Goal: Information Seeking & Learning: Learn about a topic

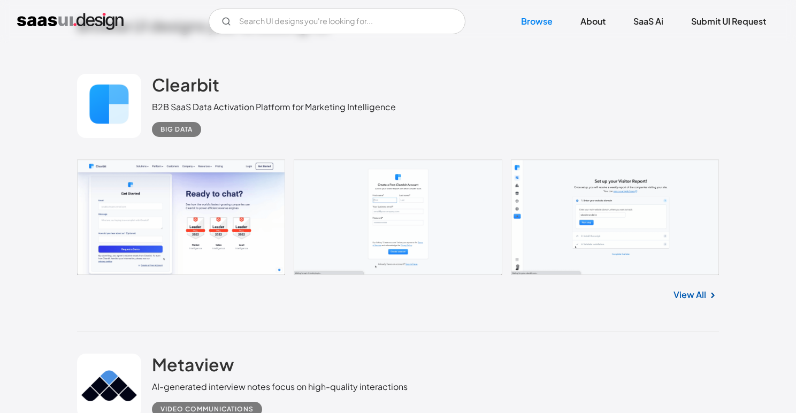
scroll to position [249, 0]
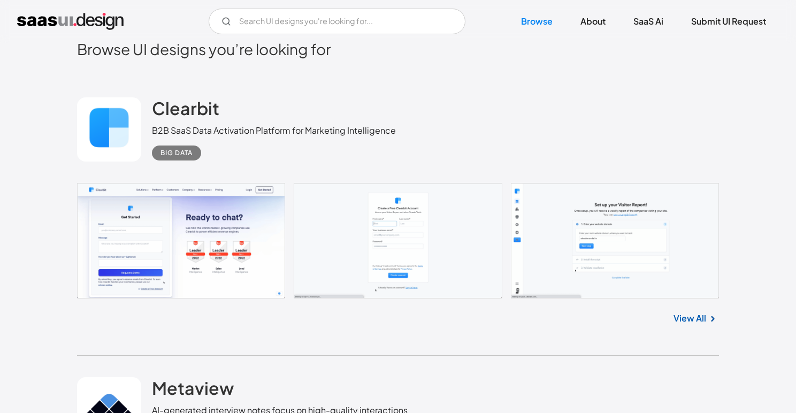
click at [317, 92] on div "Clearbit B2B SaaS Data Activation Platform for Marketing Intelligence Big Data" at bounding box center [398, 129] width 642 height 107
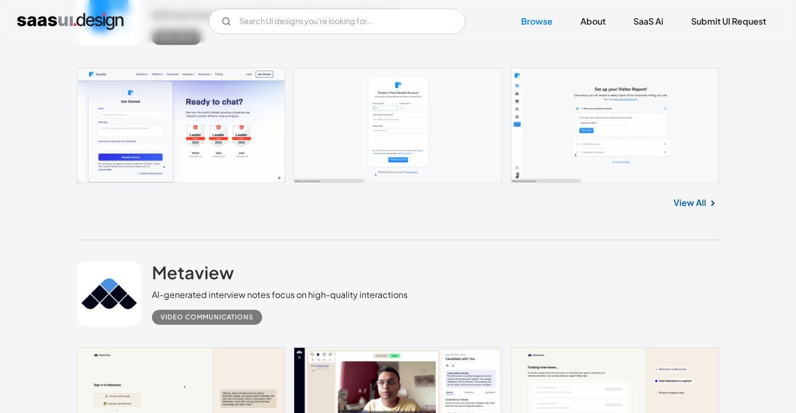
scroll to position [346, 0]
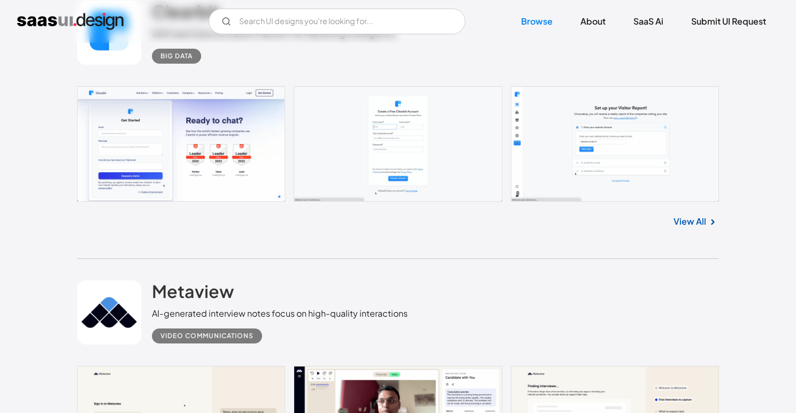
click at [189, 126] on link at bounding box center [398, 144] width 642 height 116
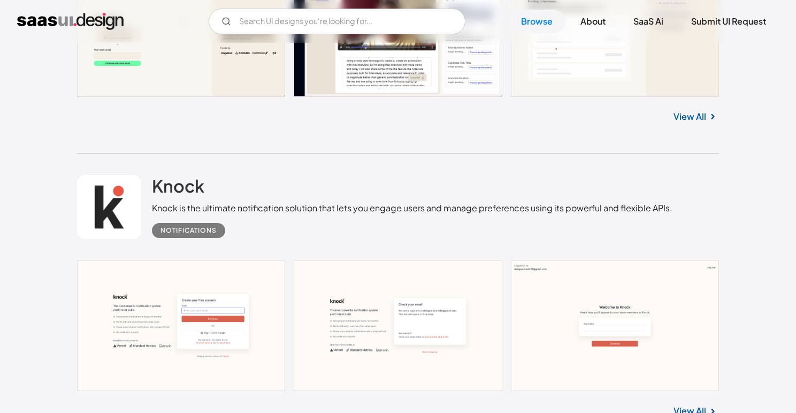
scroll to position [472, 0]
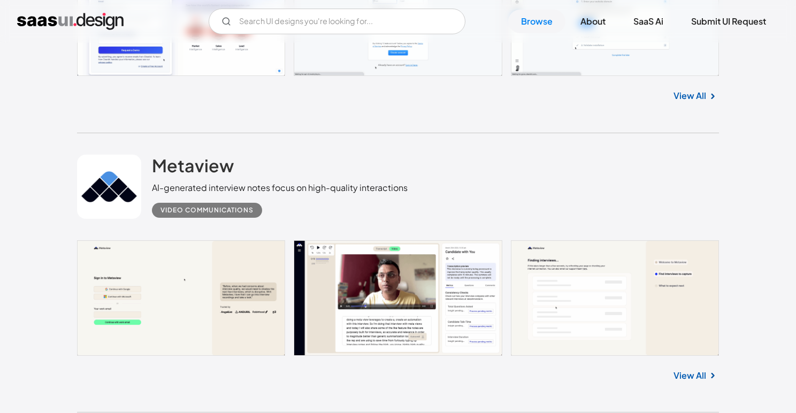
click at [127, 165] on link at bounding box center [109, 187] width 64 height 64
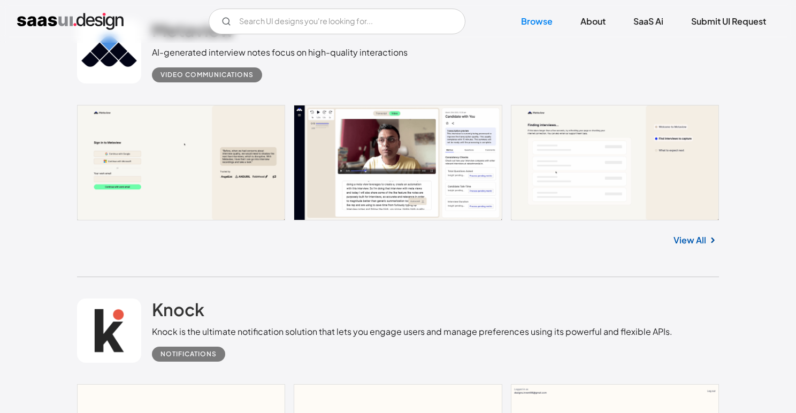
scroll to position [712, 0]
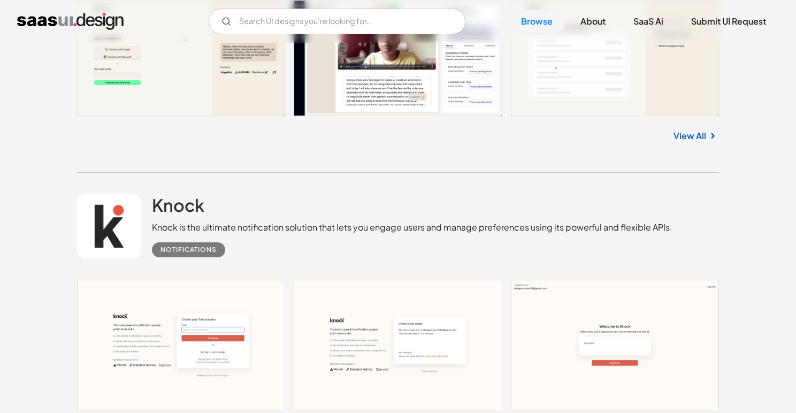
click at [121, 218] on link at bounding box center [109, 226] width 64 height 64
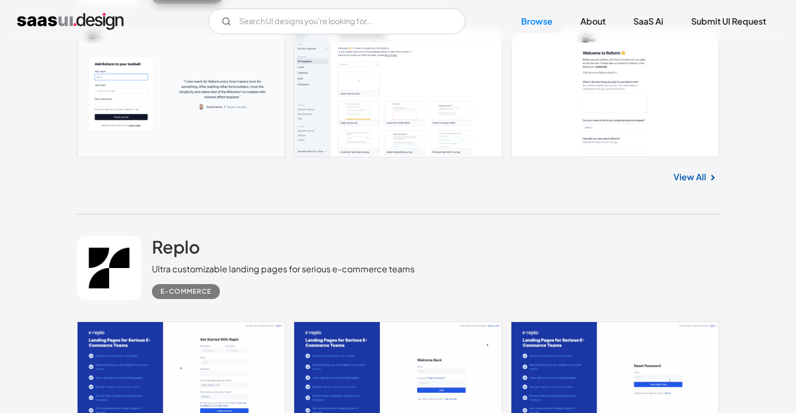
scroll to position [3648, 0]
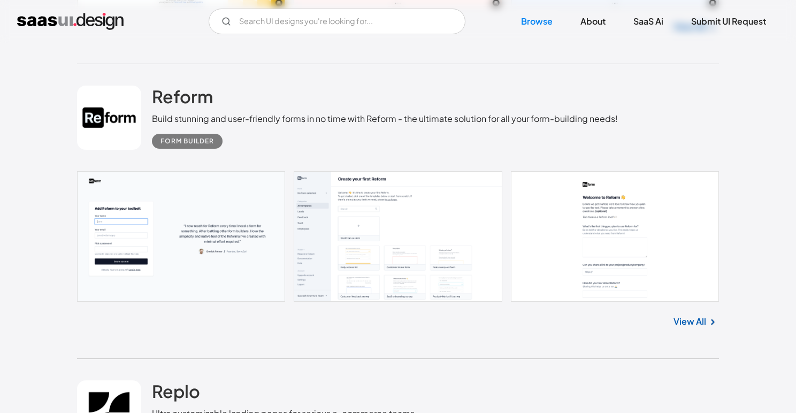
click at [105, 113] on link at bounding box center [109, 118] width 64 height 64
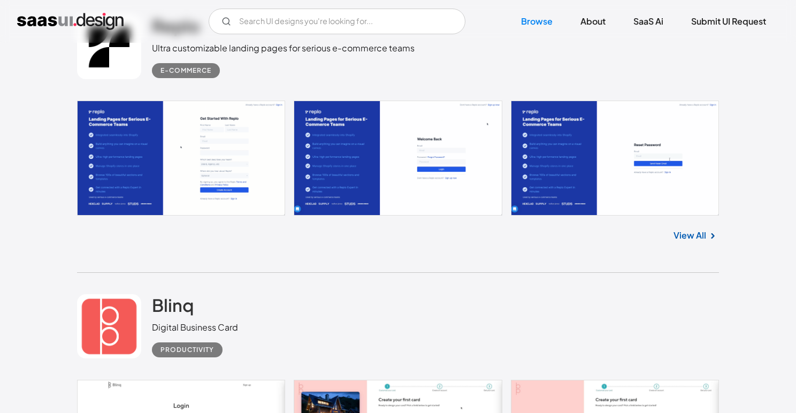
scroll to position [4015, 0]
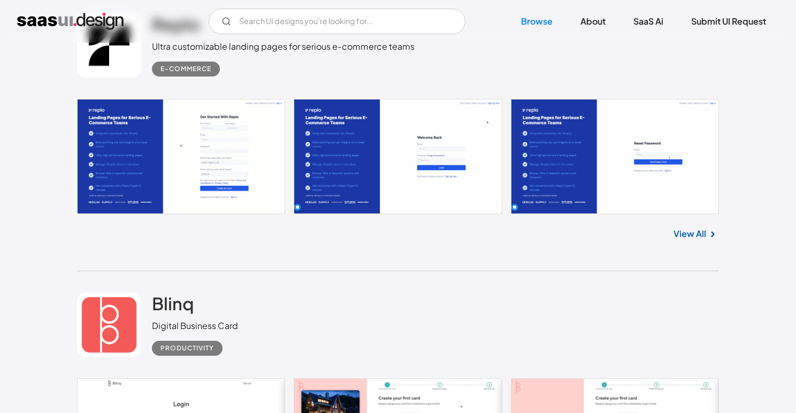
click at [128, 66] on link at bounding box center [109, 45] width 64 height 64
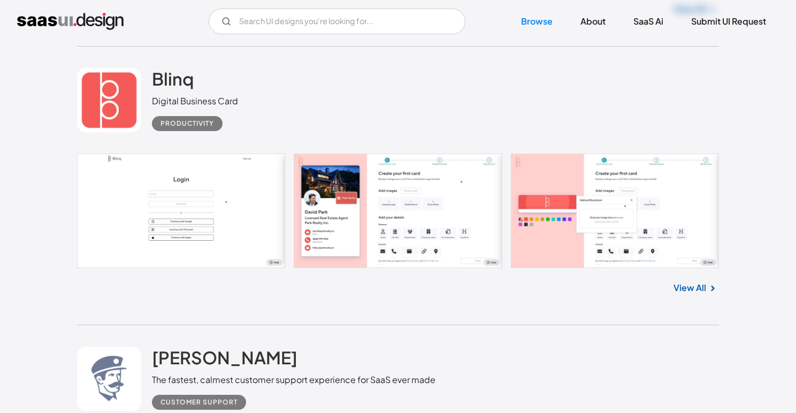
click at [111, 83] on link at bounding box center [109, 100] width 64 height 64
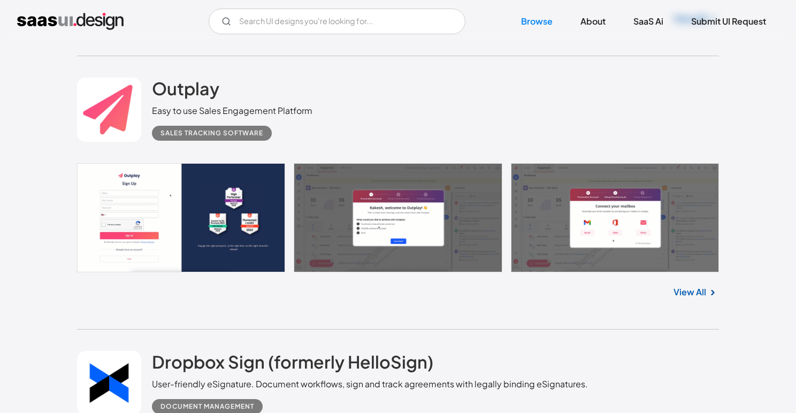
scroll to position [5387, 0]
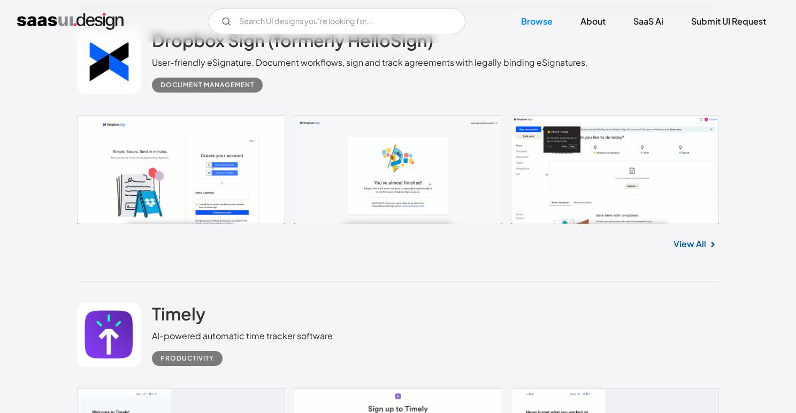
click at [110, 70] on link at bounding box center [109, 61] width 64 height 64
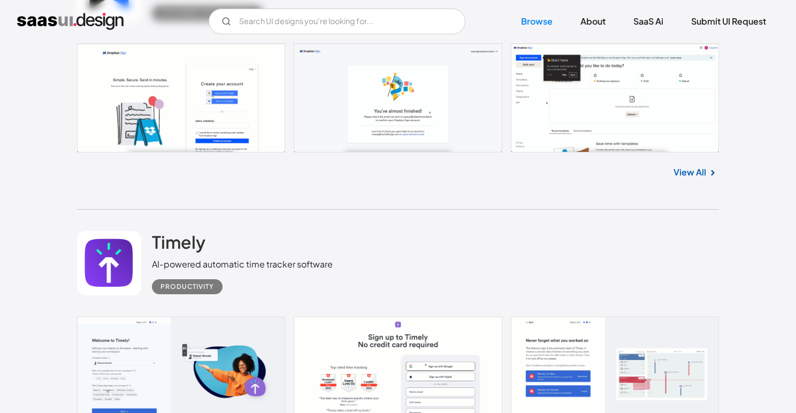
scroll to position [5558, 0]
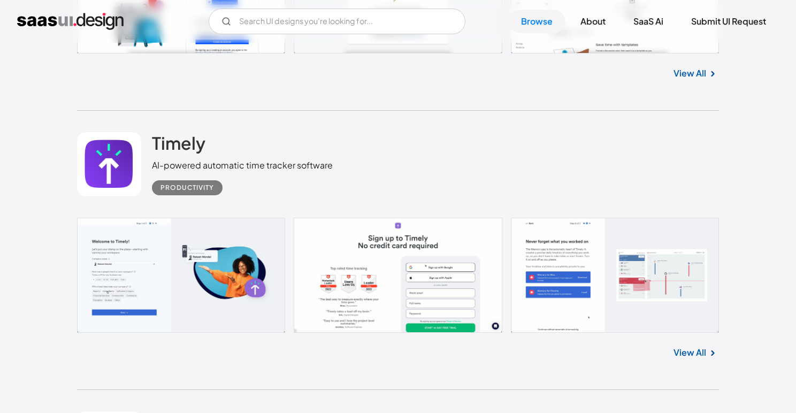
click at [112, 159] on link at bounding box center [109, 164] width 64 height 64
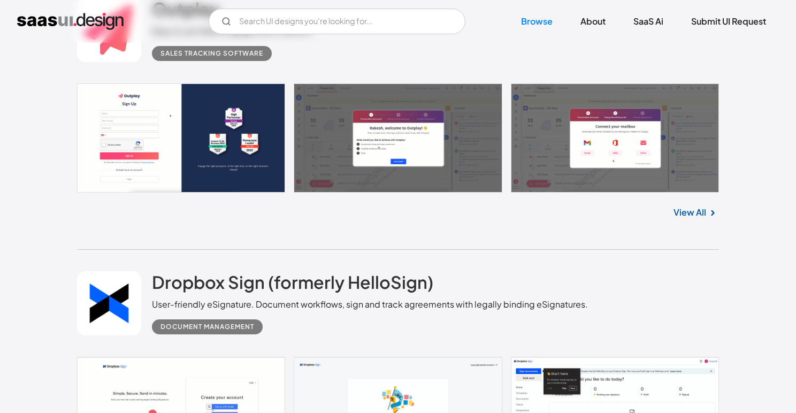
scroll to position [5040, 0]
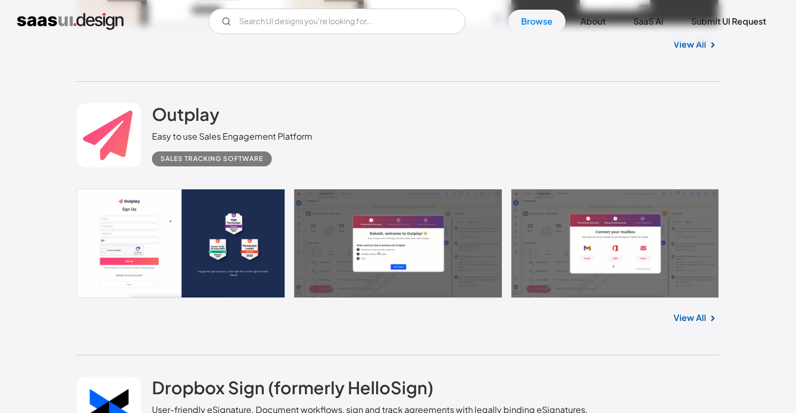
click at [113, 116] on link at bounding box center [109, 135] width 64 height 64
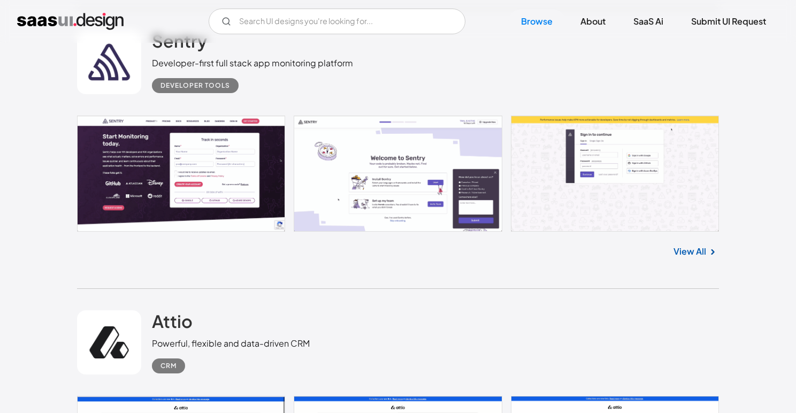
scroll to position [6635, 0]
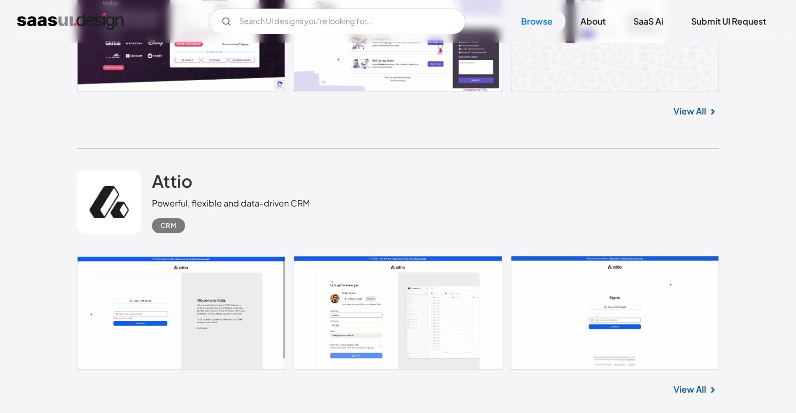
click at [82, 234] on link at bounding box center [109, 202] width 64 height 64
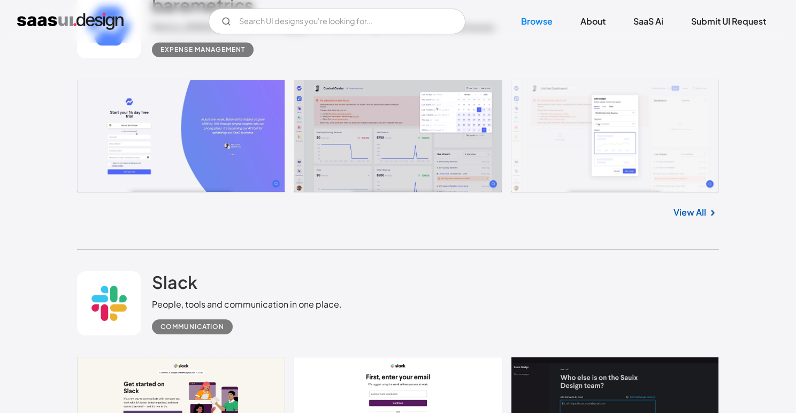
scroll to position [9167, 0]
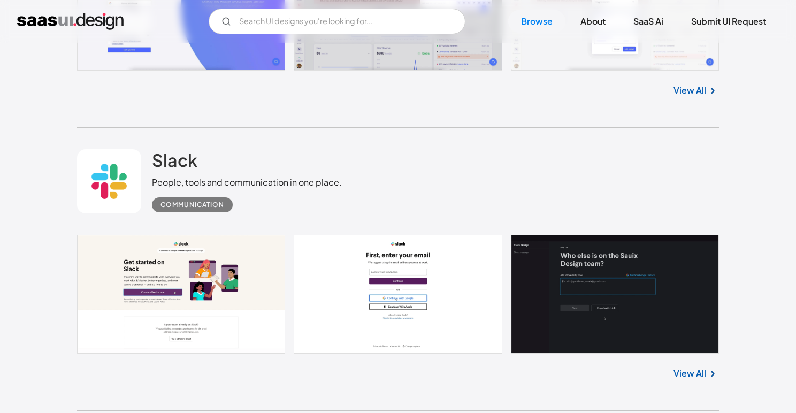
click at [113, 182] on link at bounding box center [109, 181] width 64 height 64
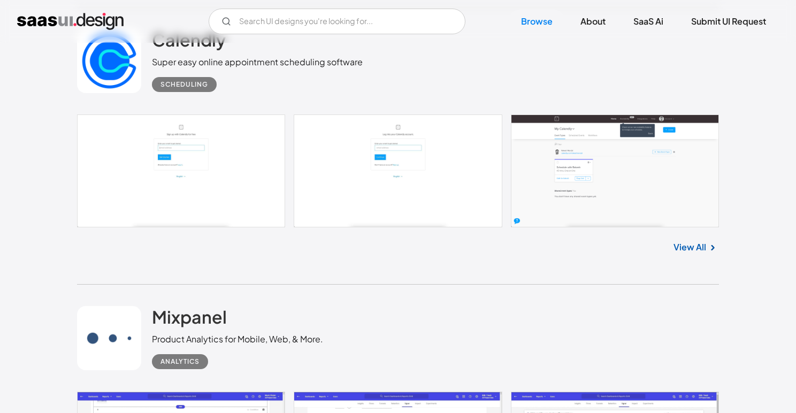
scroll to position [9780, 0]
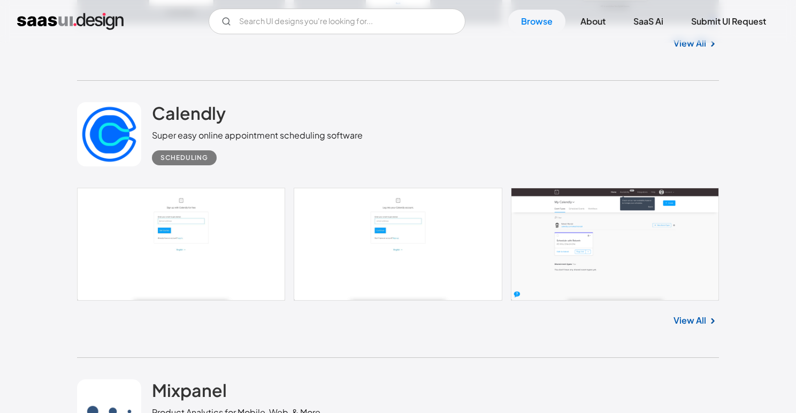
click at [126, 114] on link at bounding box center [109, 134] width 64 height 64
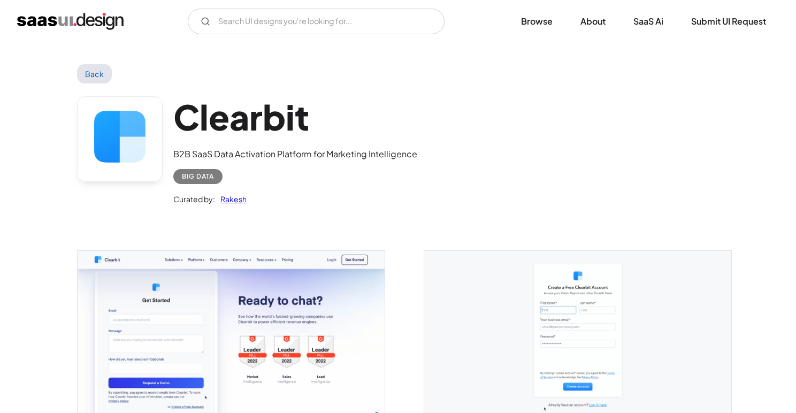
click at [138, 142] on link at bounding box center [120, 139] width 86 height 86
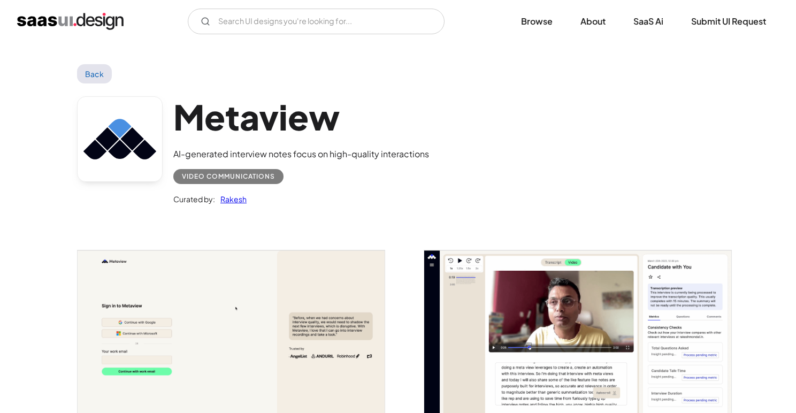
click at [143, 152] on link at bounding box center [120, 139] width 86 height 86
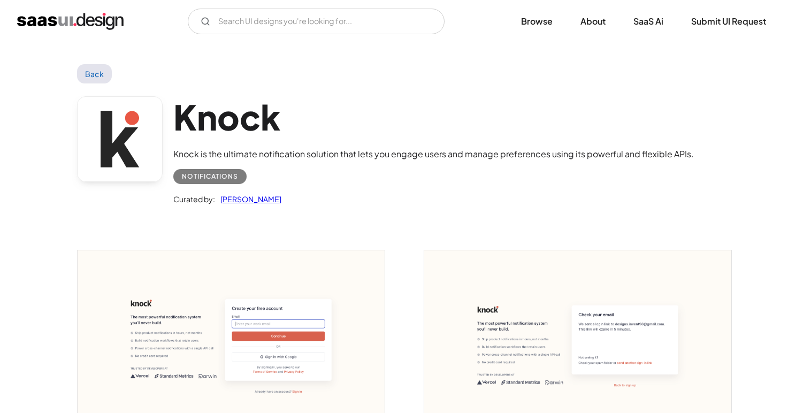
drag, startPoint x: 0, startPoint y: 0, endPoint x: 148, endPoint y: 150, distance: 211.1
click at [148, 150] on link at bounding box center [120, 139] width 86 height 86
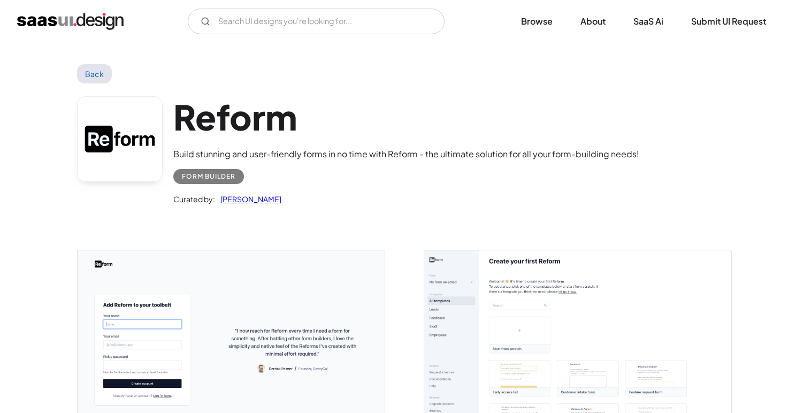
click at [142, 150] on link at bounding box center [120, 139] width 86 height 86
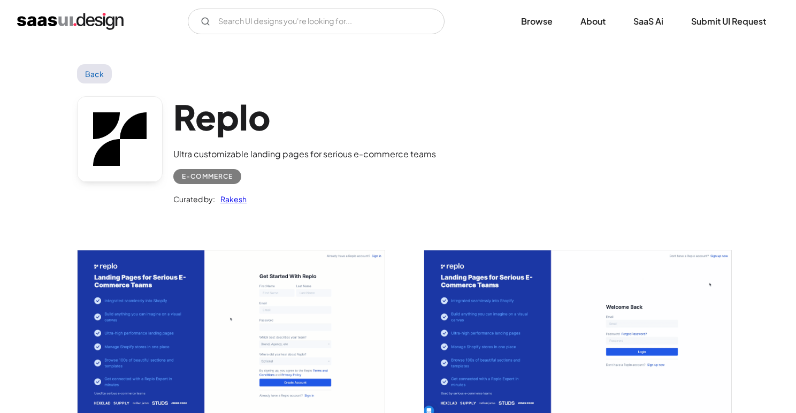
click at [140, 117] on link at bounding box center [120, 139] width 86 height 86
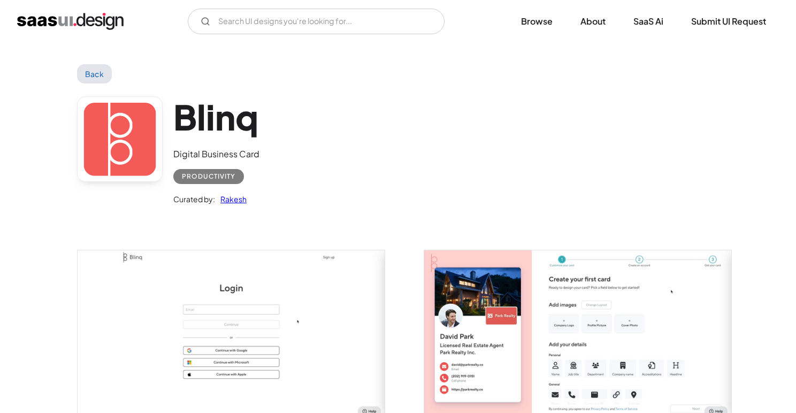
click at [122, 142] on link at bounding box center [120, 139] width 86 height 86
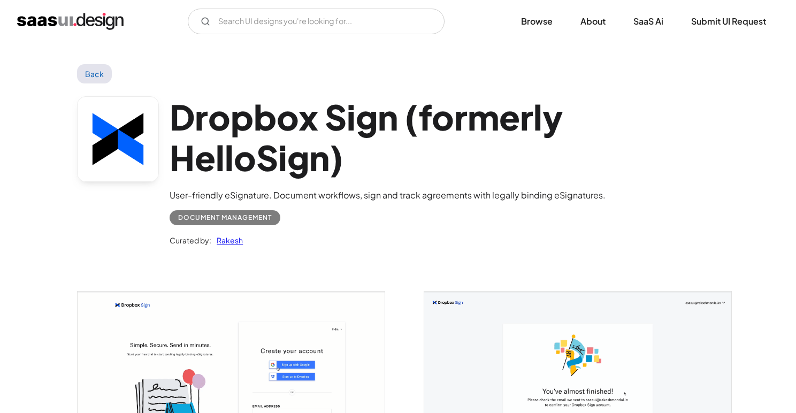
click at [132, 114] on link at bounding box center [118, 139] width 82 height 86
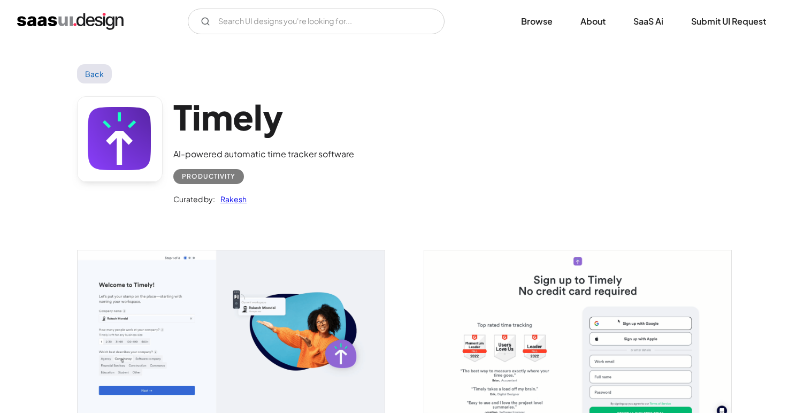
click at [124, 120] on link at bounding box center [120, 139] width 86 height 86
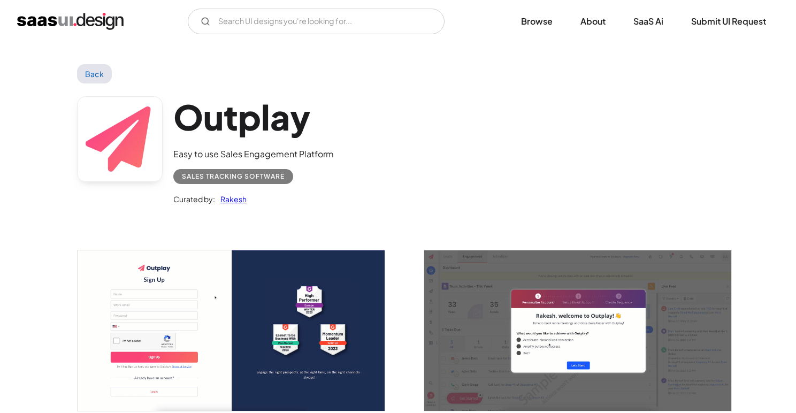
click at [116, 155] on link at bounding box center [120, 139] width 86 height 86
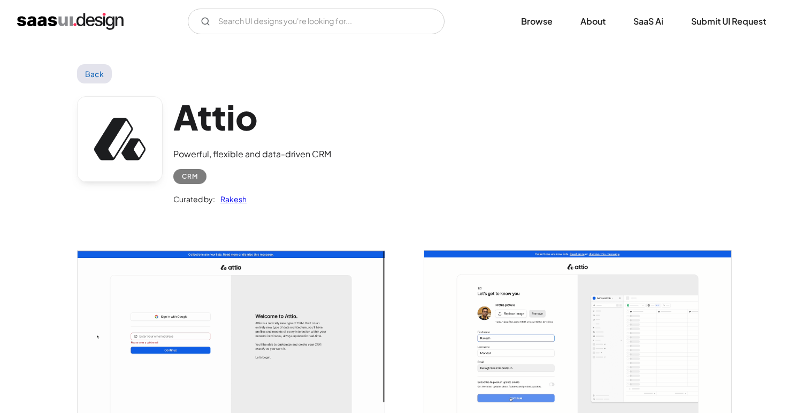
click at [118, 156] on link at bounding box center [120, 139] width 86 height 86
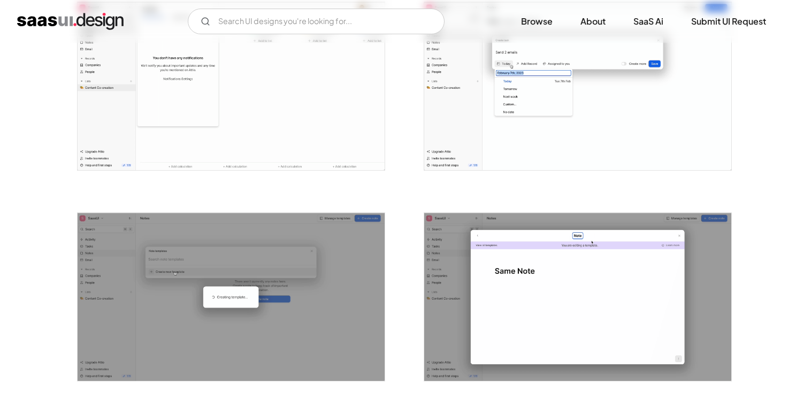
scroll to position [1843, 0]
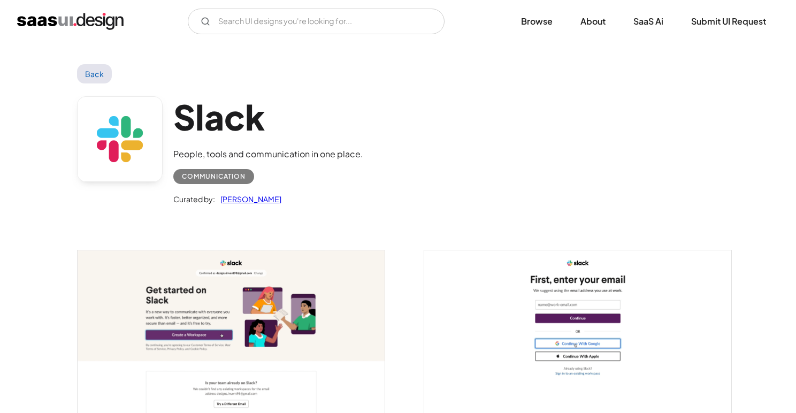
click at [123, 124] on link at bounding box center [120, 139] width 86 height 86
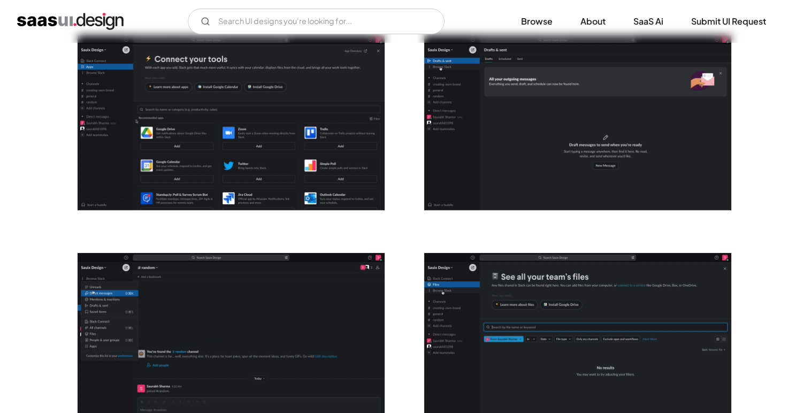
scroll to position [1099, 0]
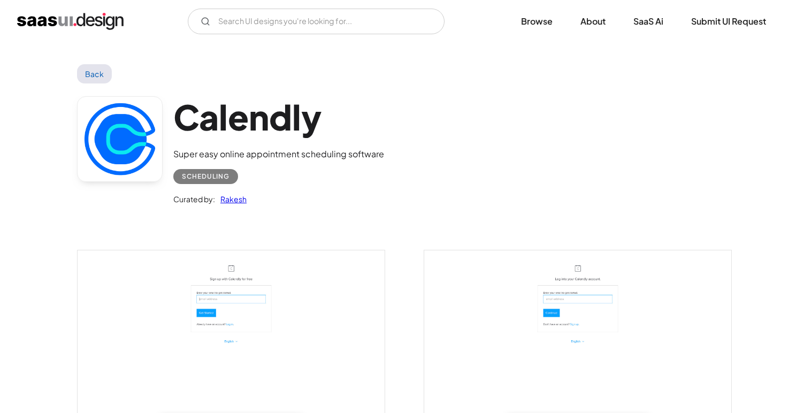
click at [120, 151] on link at bounding box center [120, 139] width 86 height 86
